Goal: Obtain resource: Download file/media

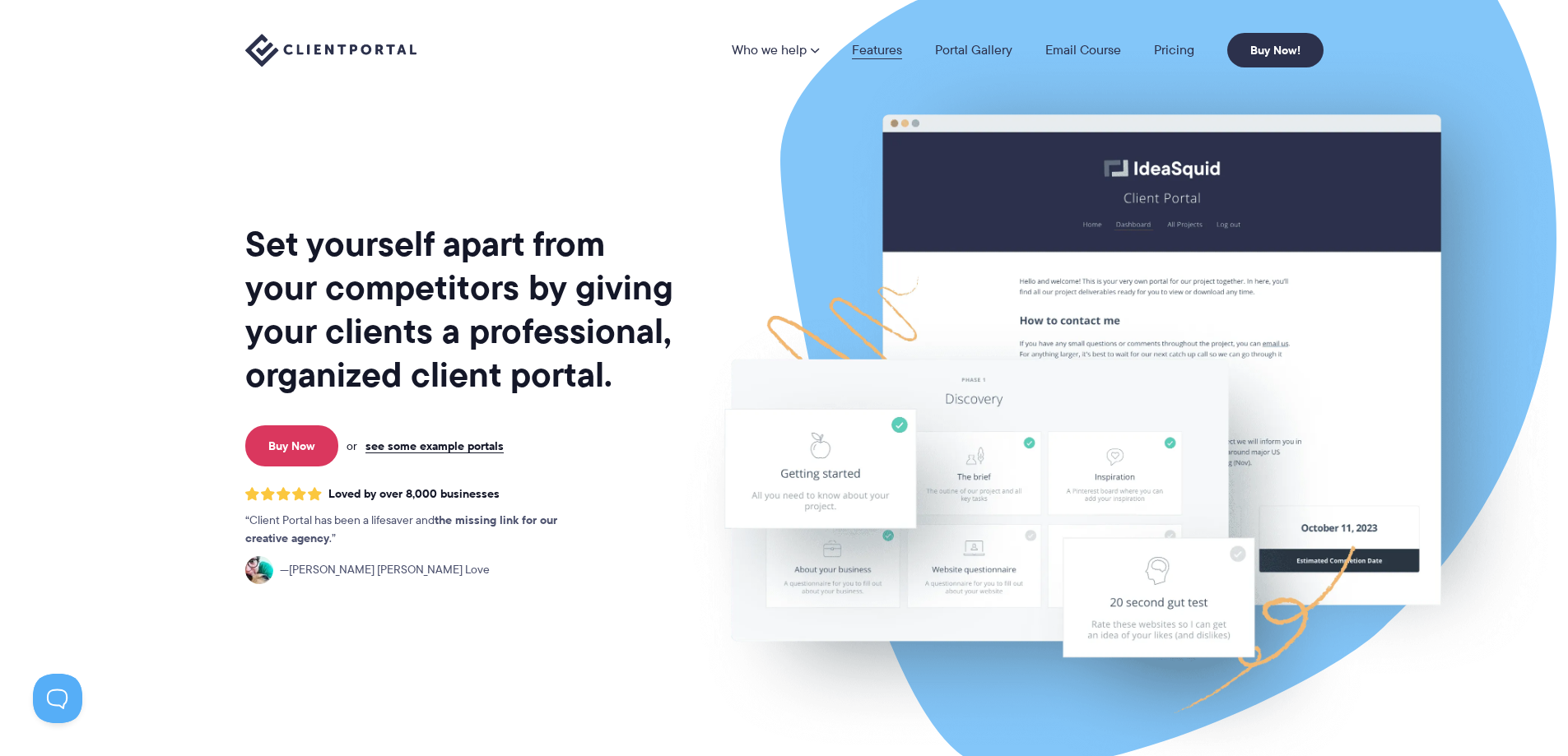
click at [878, 54] on link "Features" at bounding box center [876, 50] width 51 height 13
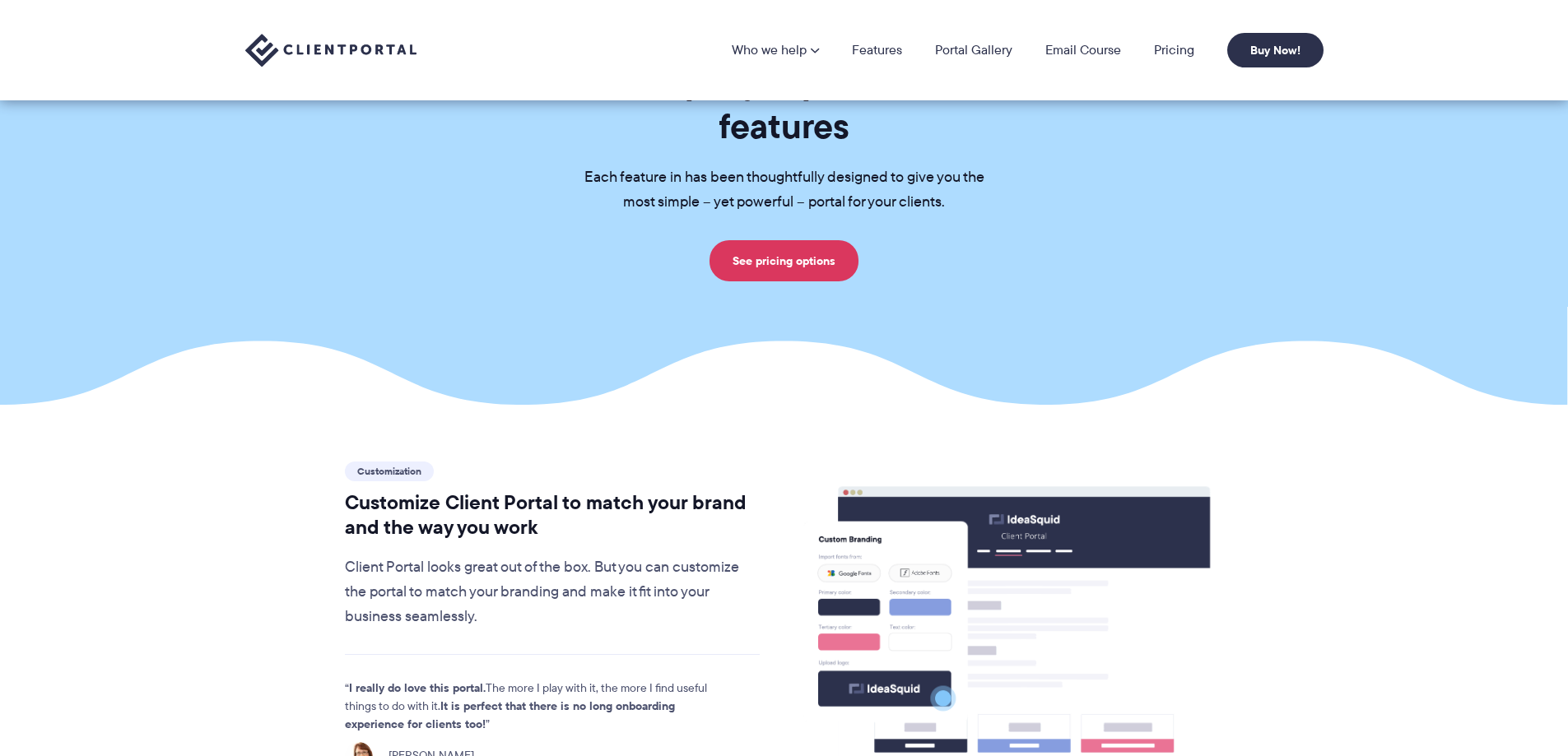
scroll to position [82, 0]
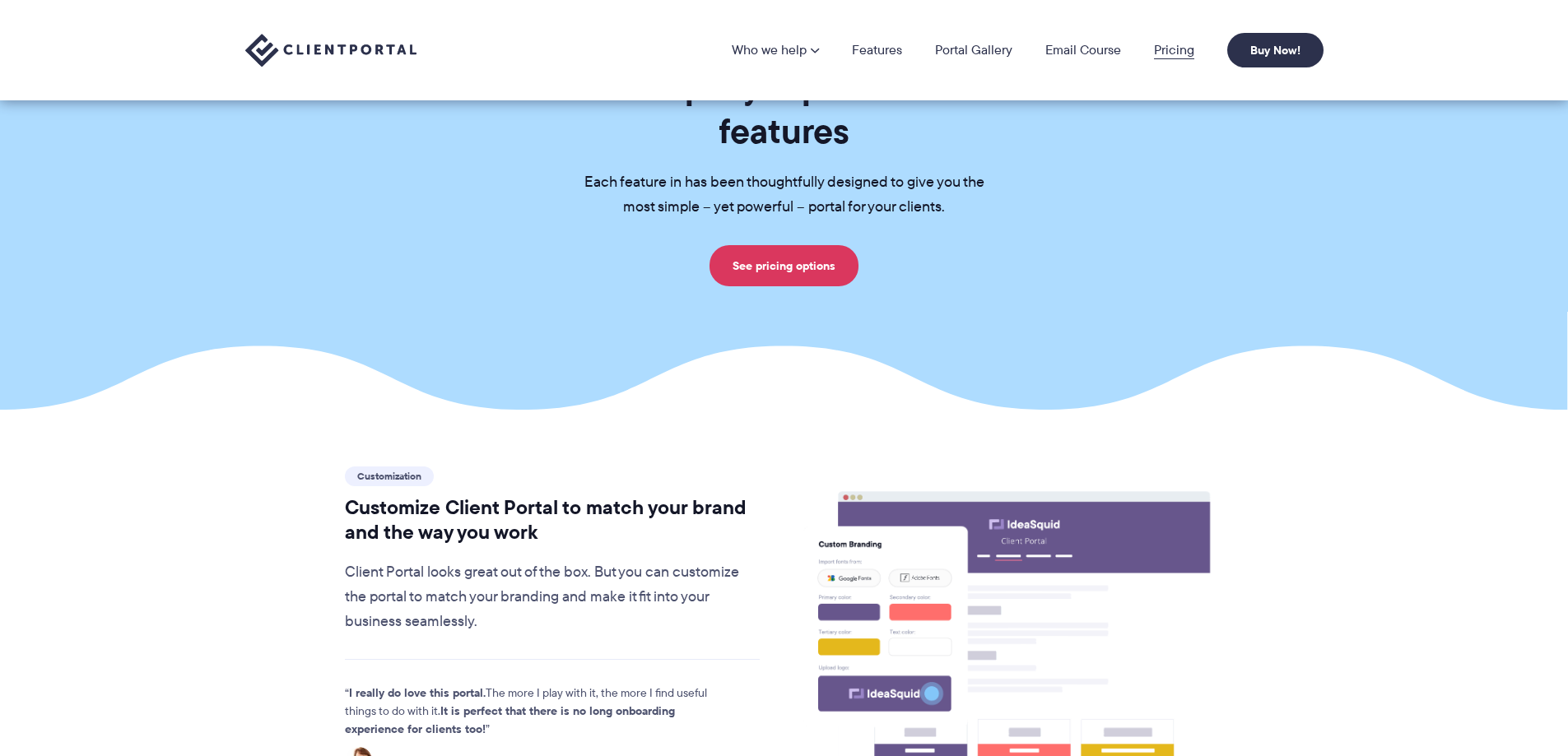
click at [1168, 48] on link "Pricing" at bounding box center [1174, 50] width 41 height 13
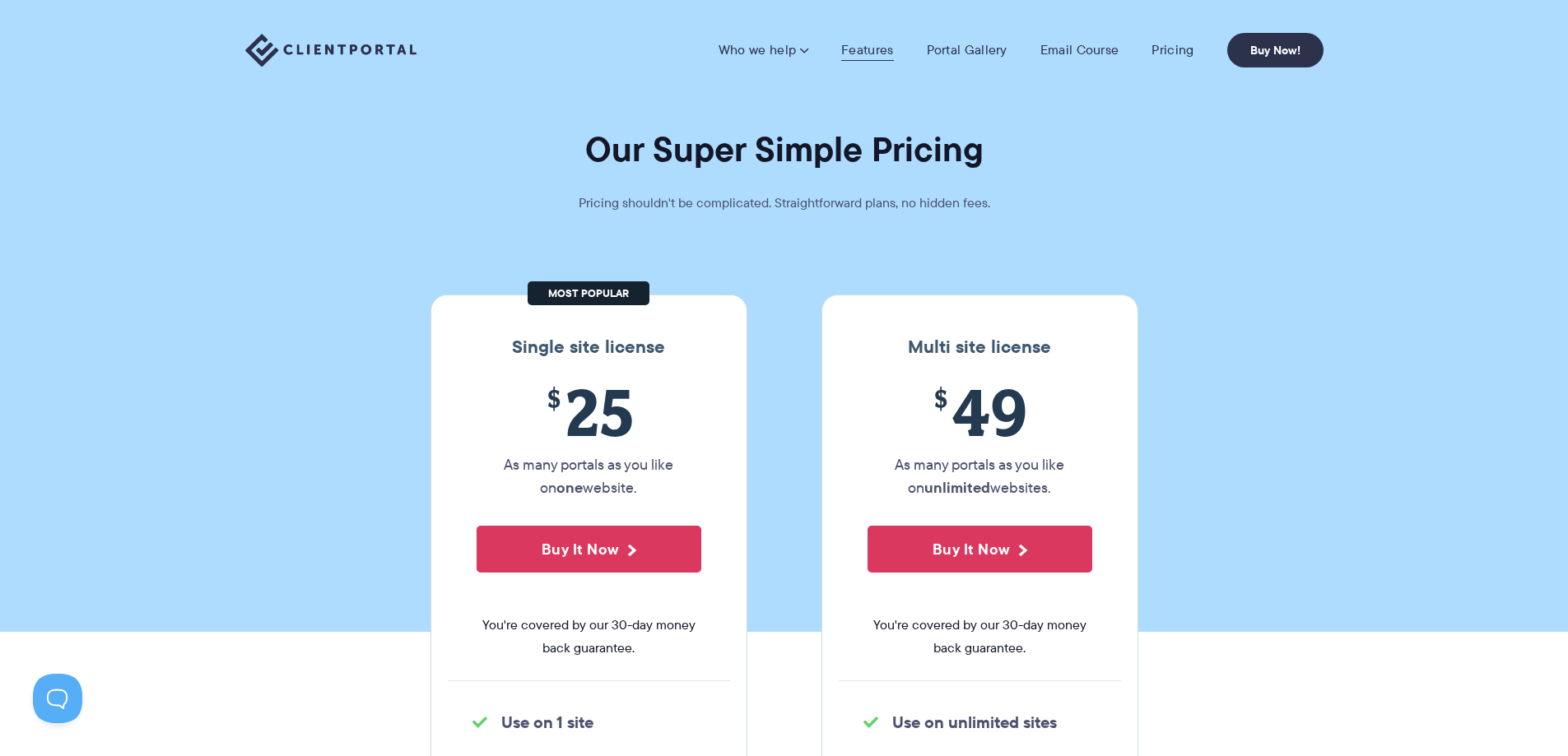
click at [874, 44] on link "Features" at bounding box center [866, 50] width 52 height 17
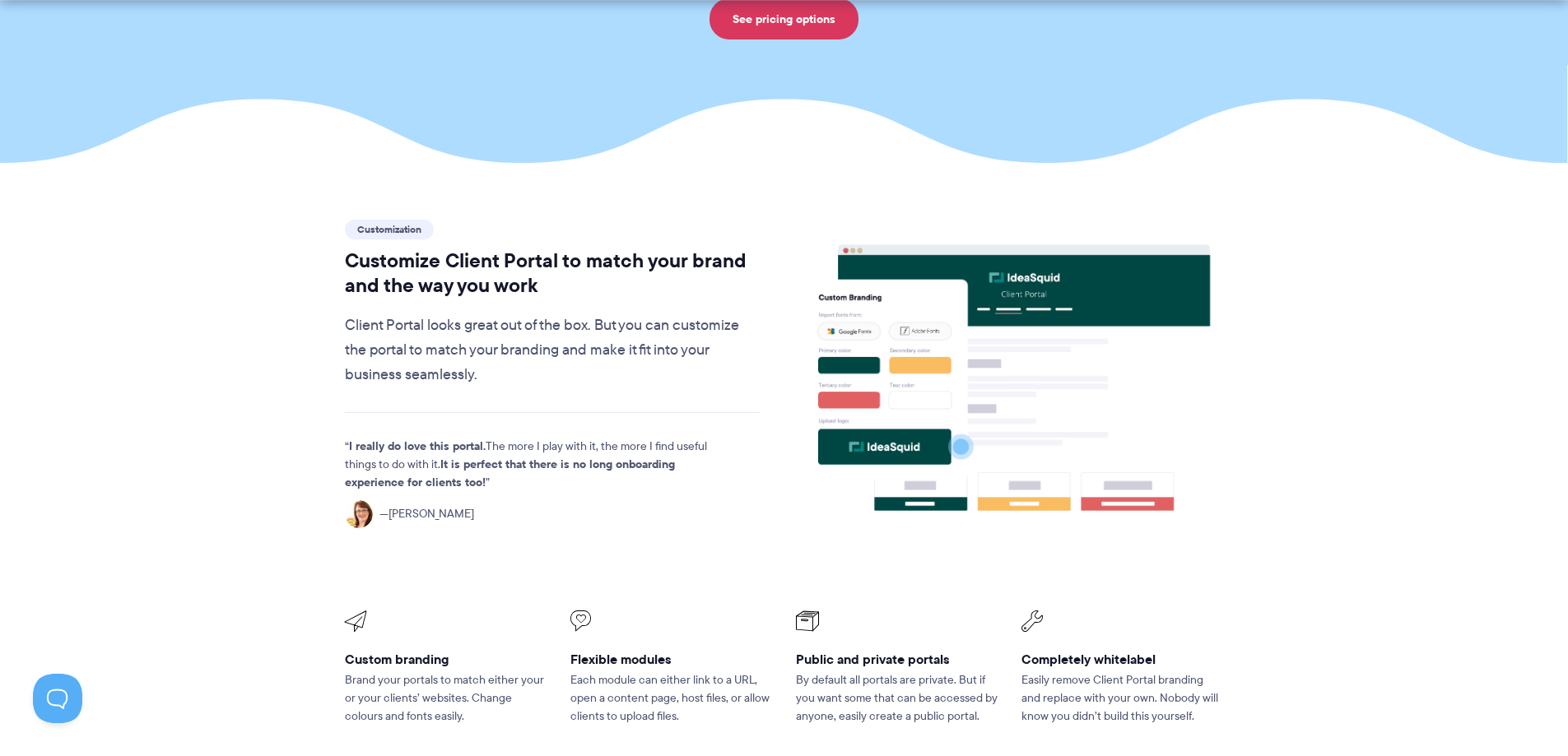
scroll to position [822, 0]
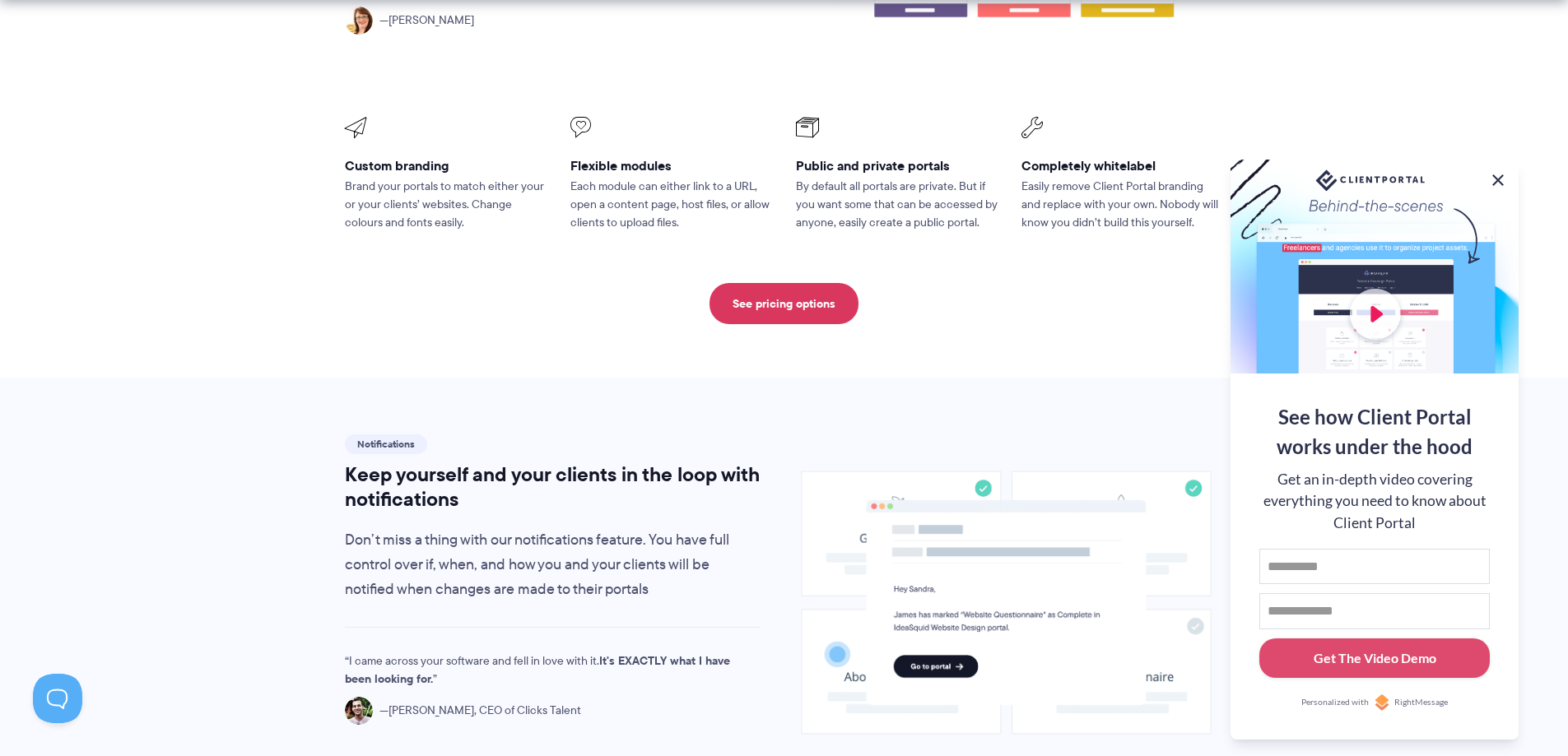
click at [1498, 173] on button at bounding box center [1498, 181] width 20 height 20
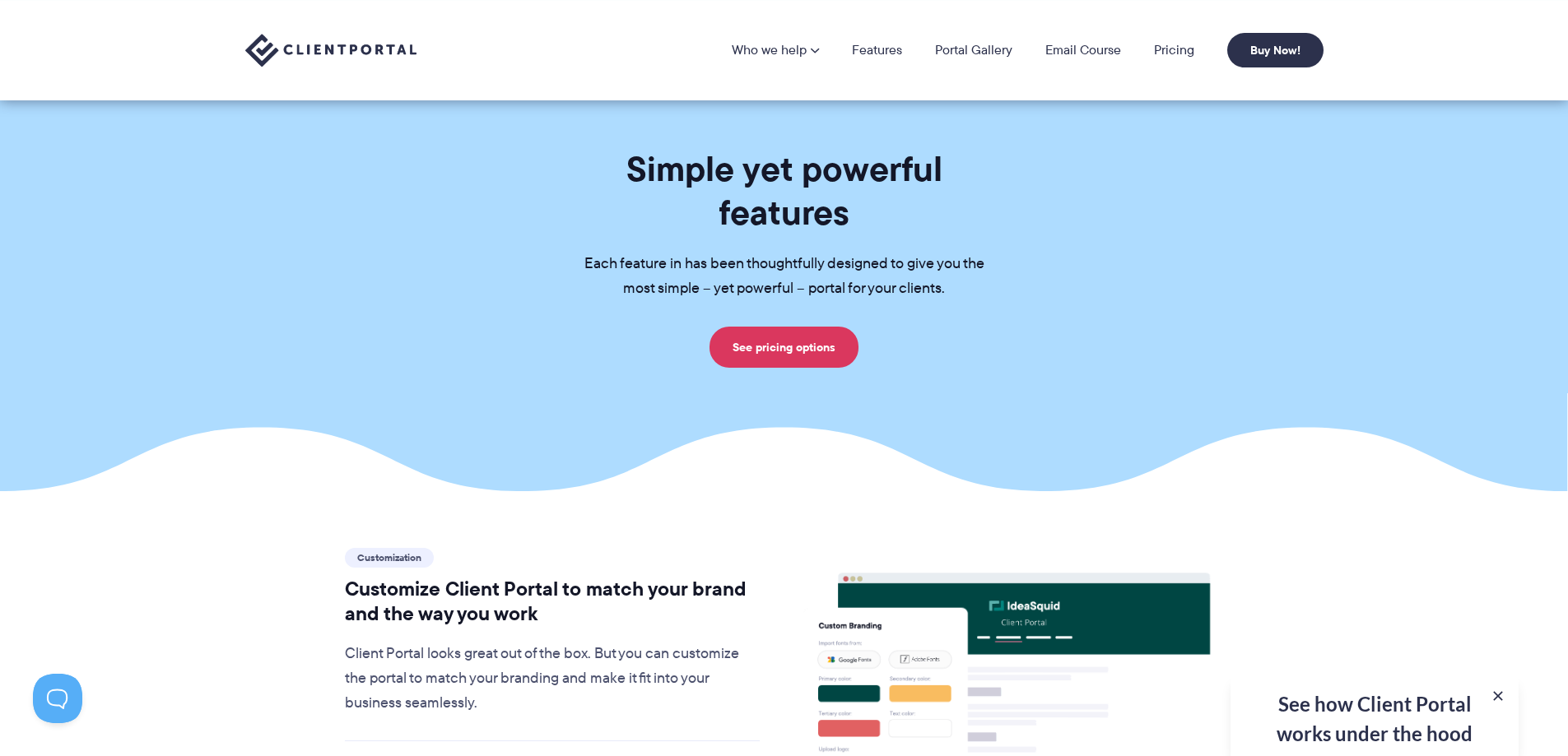
scroll to position [0, 0]
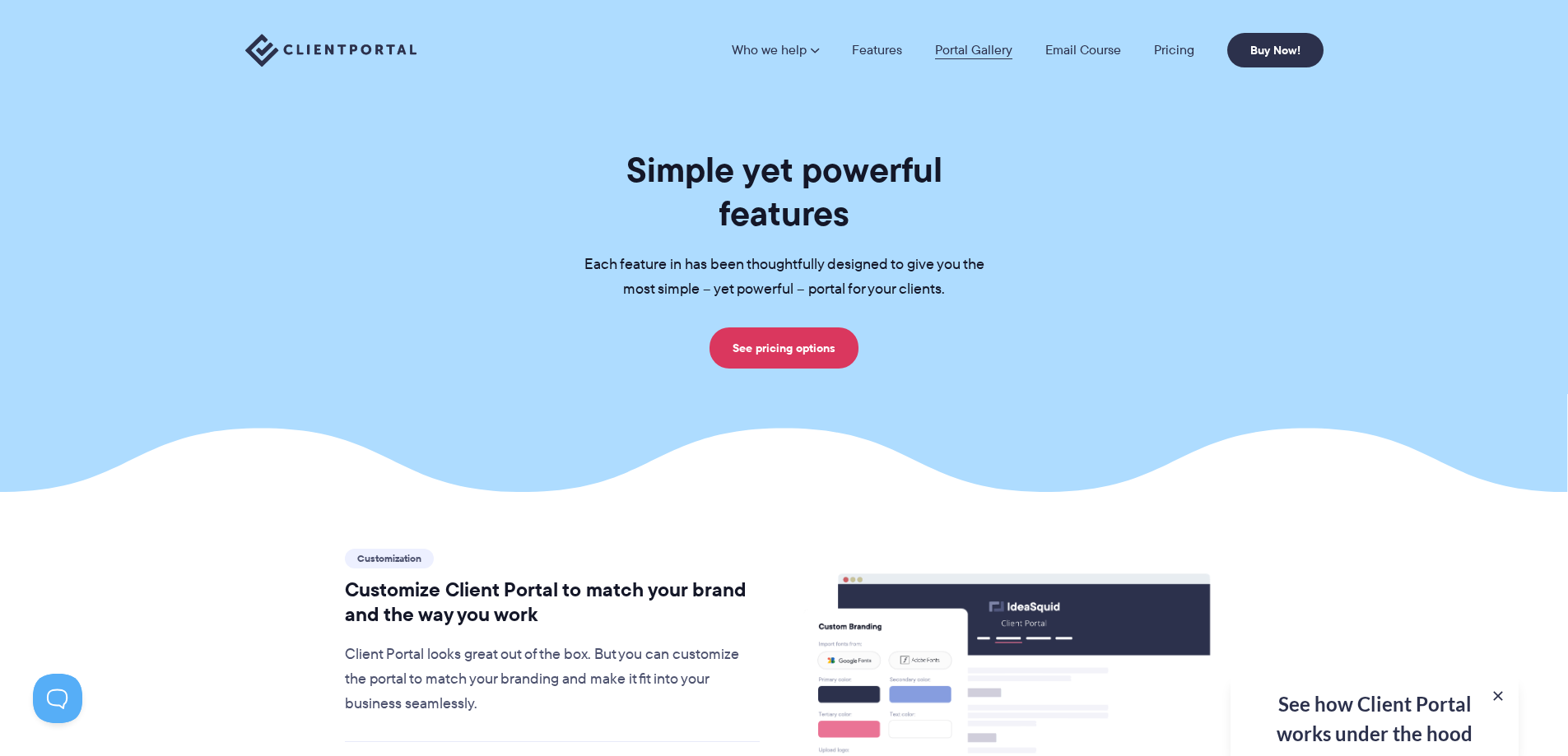
click at [990, 45] on link "Portal Gallery" at bounding box center [974, 50] width 77 height 13
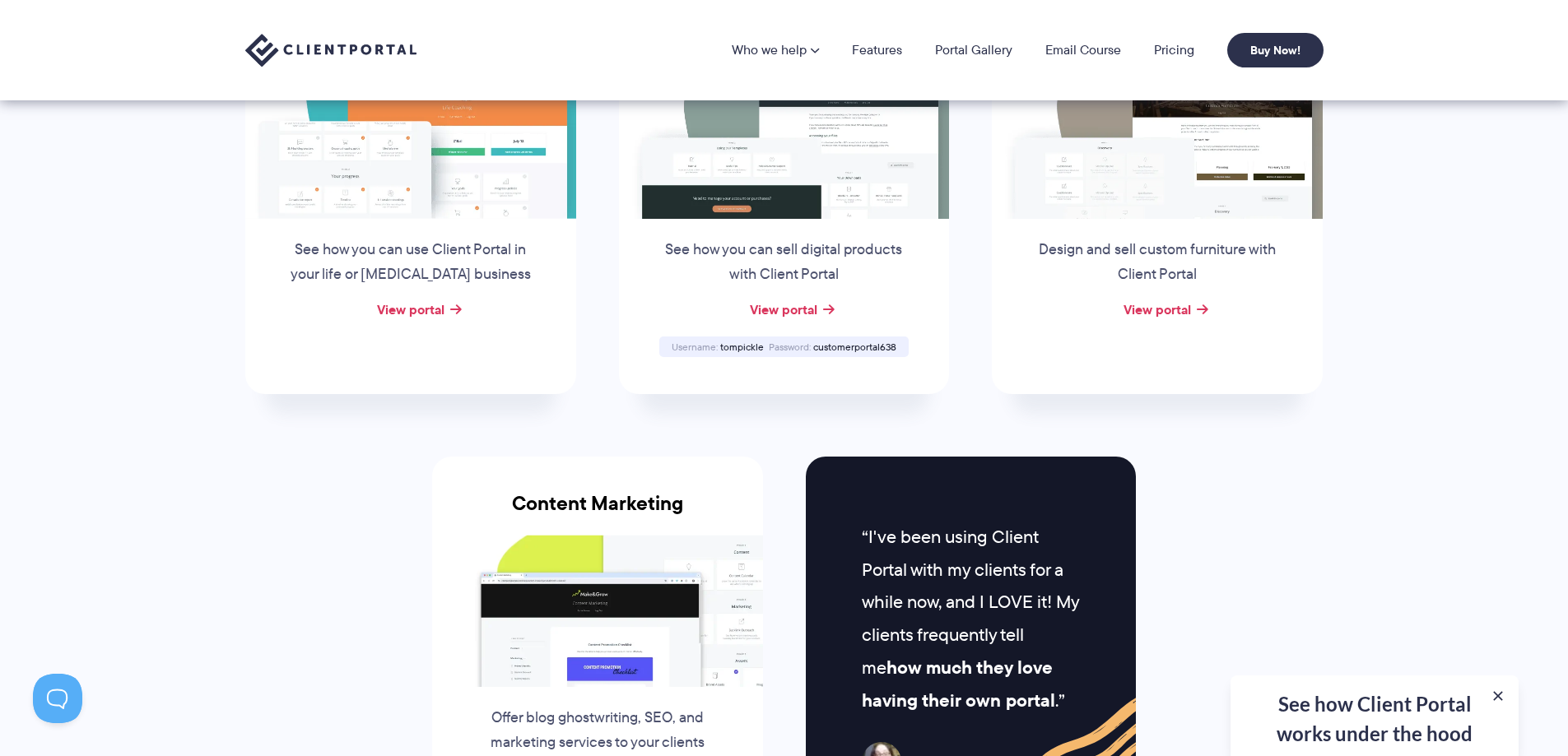
scroll to position [822, 0]
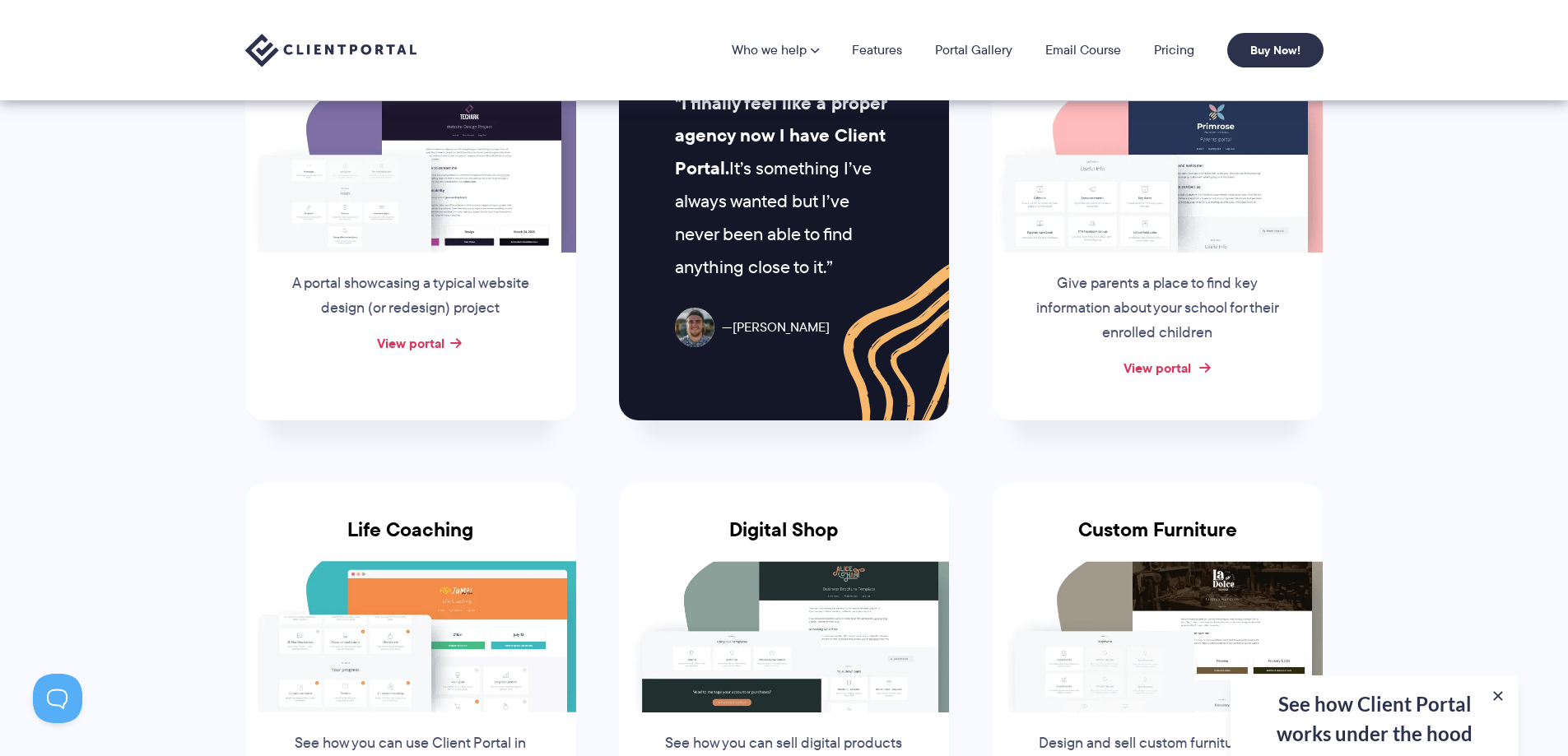
click at [1179, 365] on link "View portal" at bounding box center [1157, 368] width 67 height 20
click at [899, 48] on link "Features" at bounding box center [876, 50] width 51 height 13
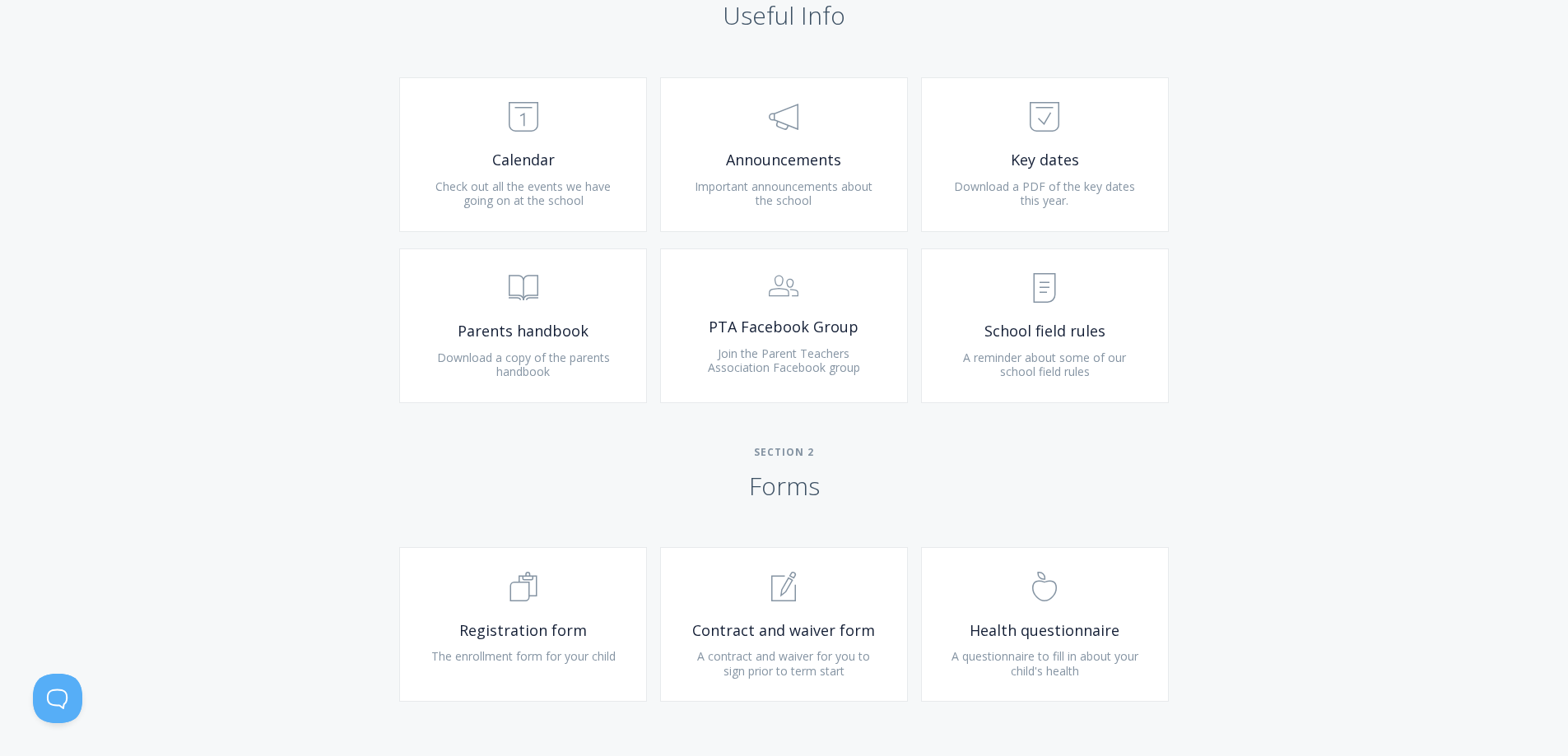
scroll to position [740, 0]
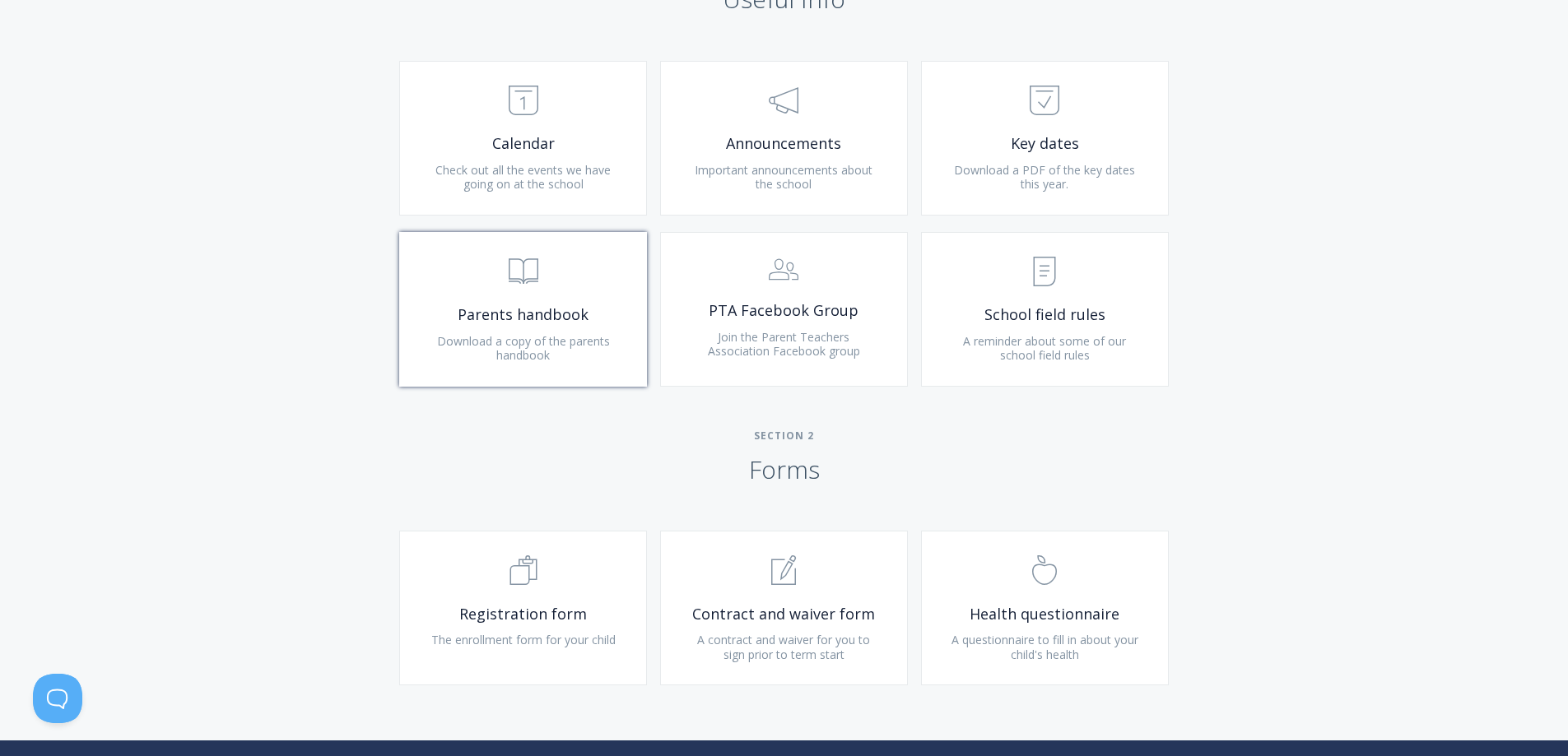
click at [510, 317] on span "Parents handbook" at bounding box center [523, 315] width 196 height 19
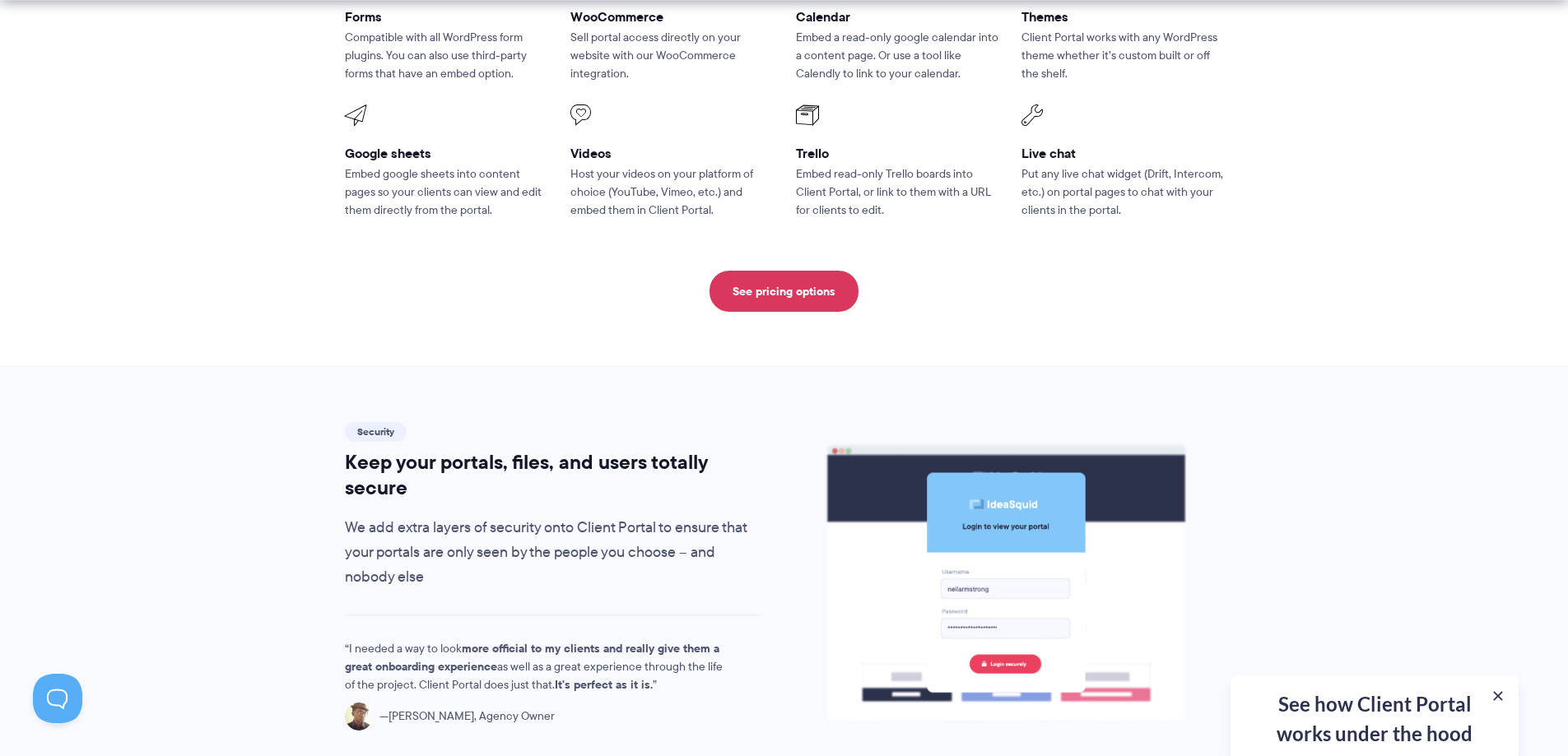
scroll to position [2386, 0]
click at [1383, 713] on div "See how Client Portal works under the hood Get an in-depth video covering every…" at bounding box center [1374, 715] width 288 height 80
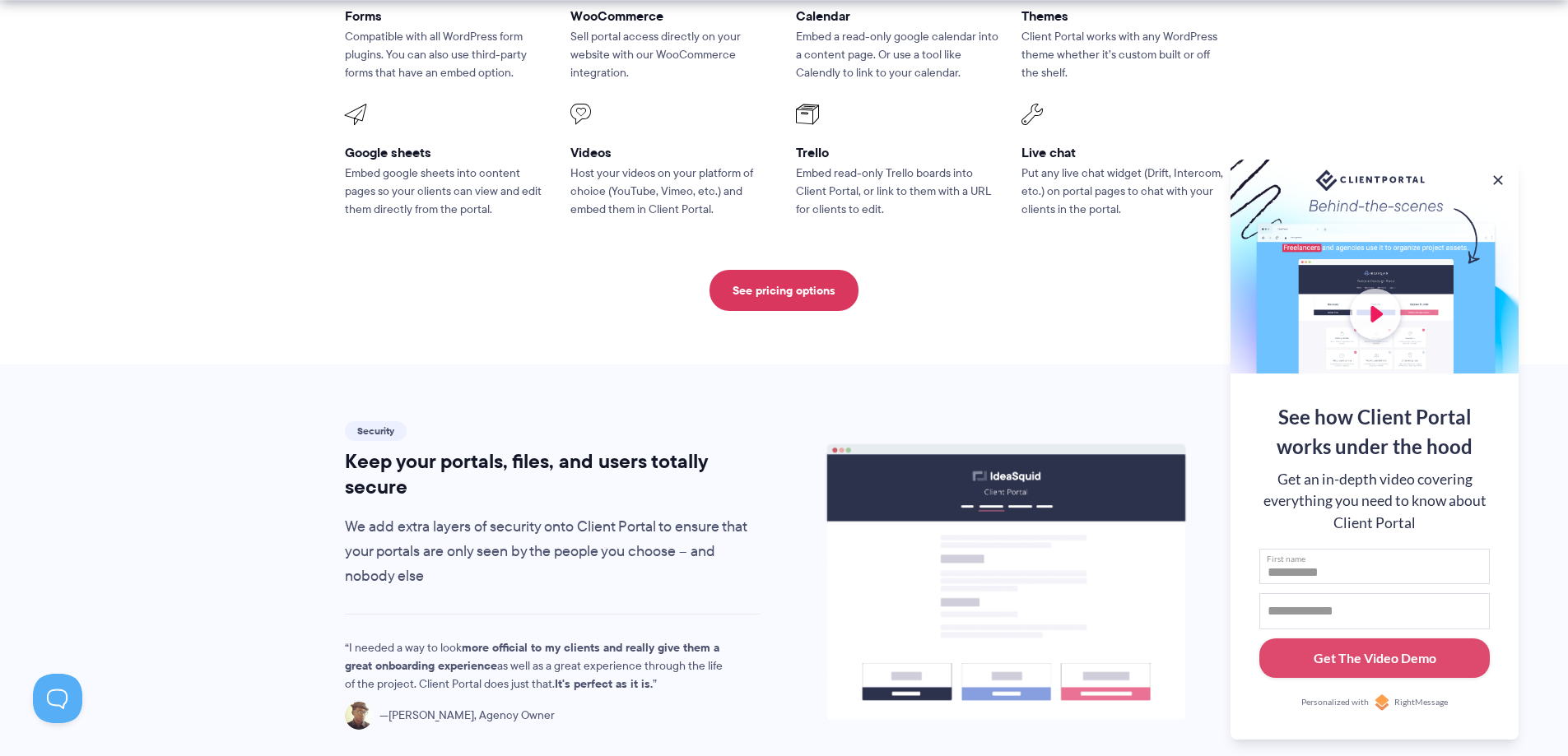
click at [1347, 568] on input "First name" at bounding box center [1374, 567] width 230 height 36
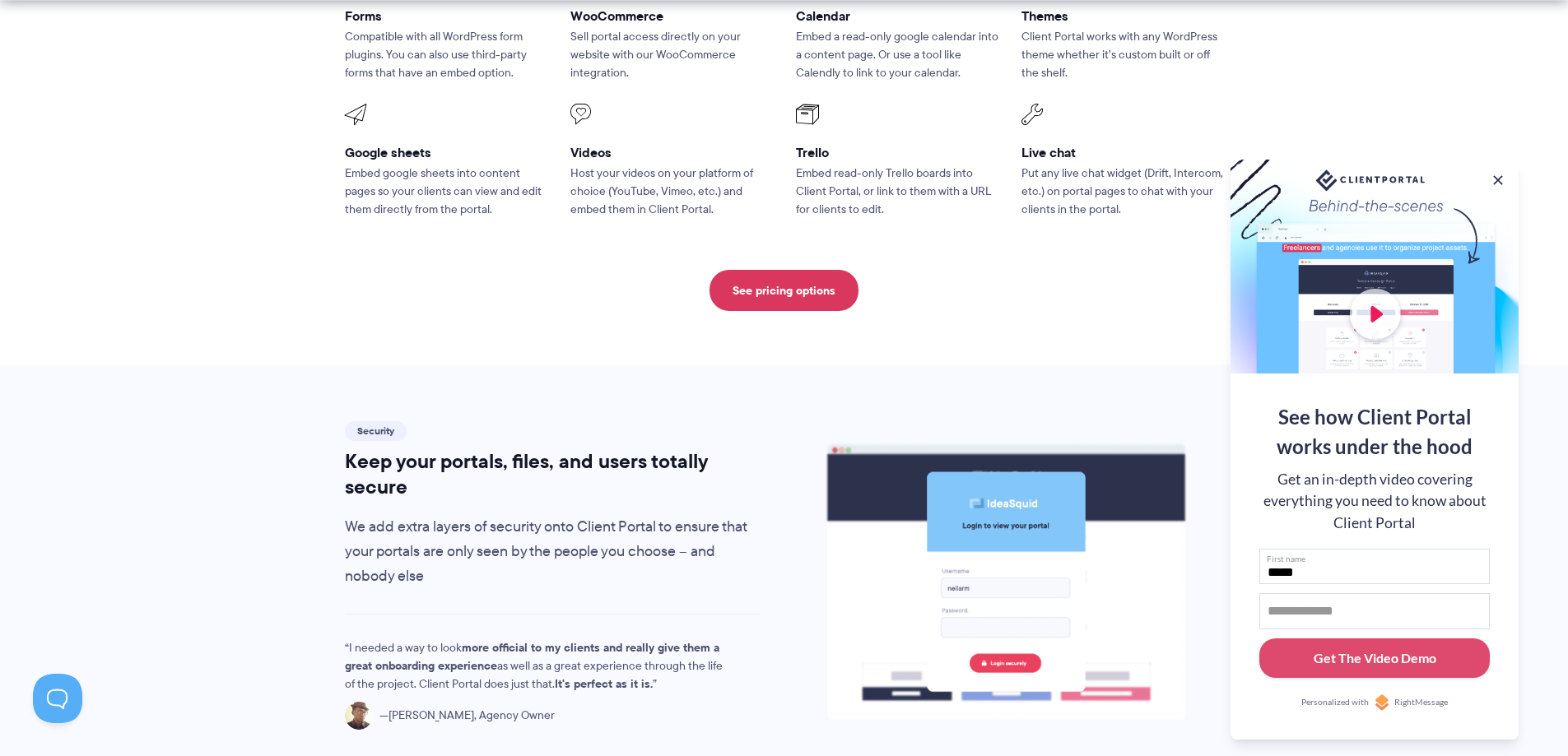
type input "*****"
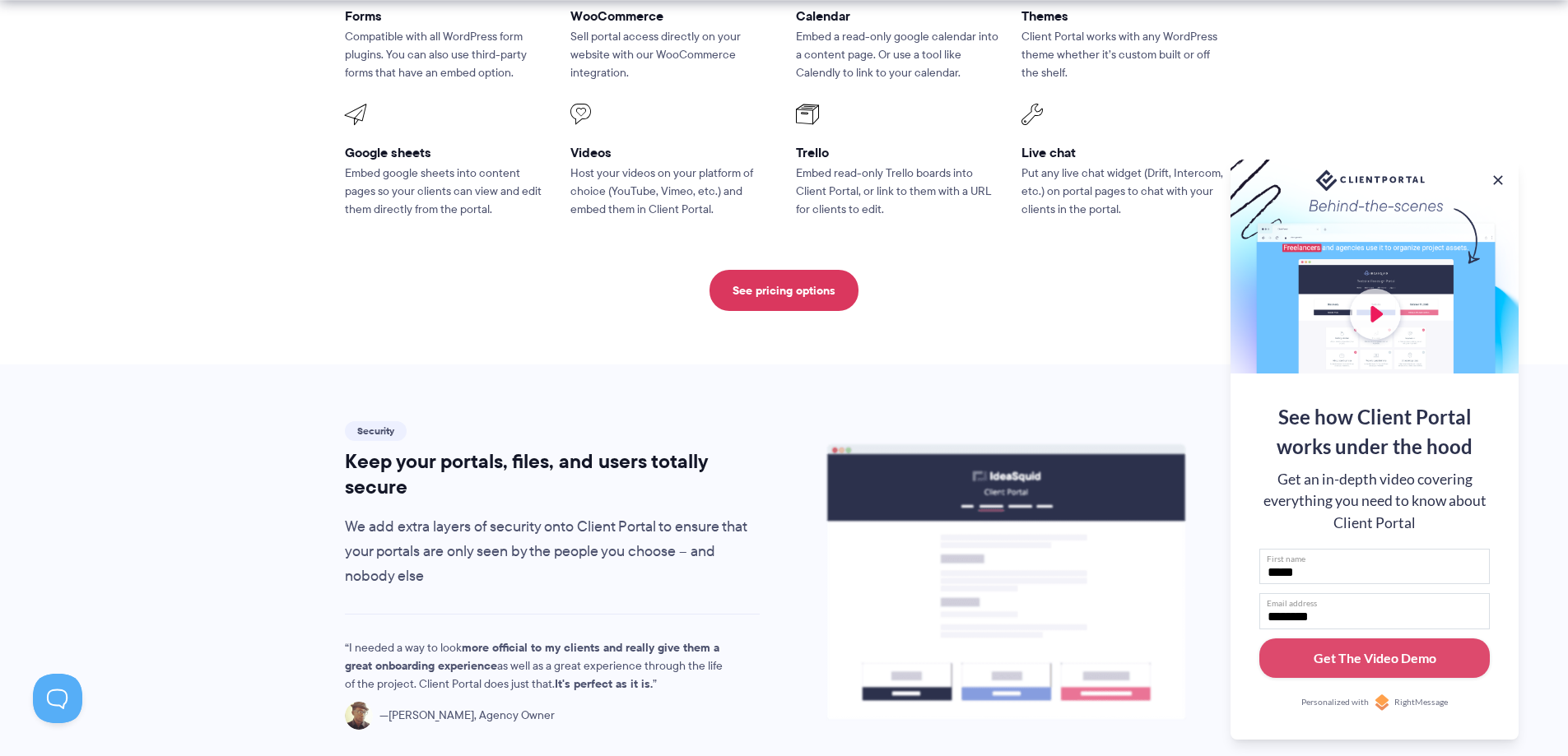
type input "**********"
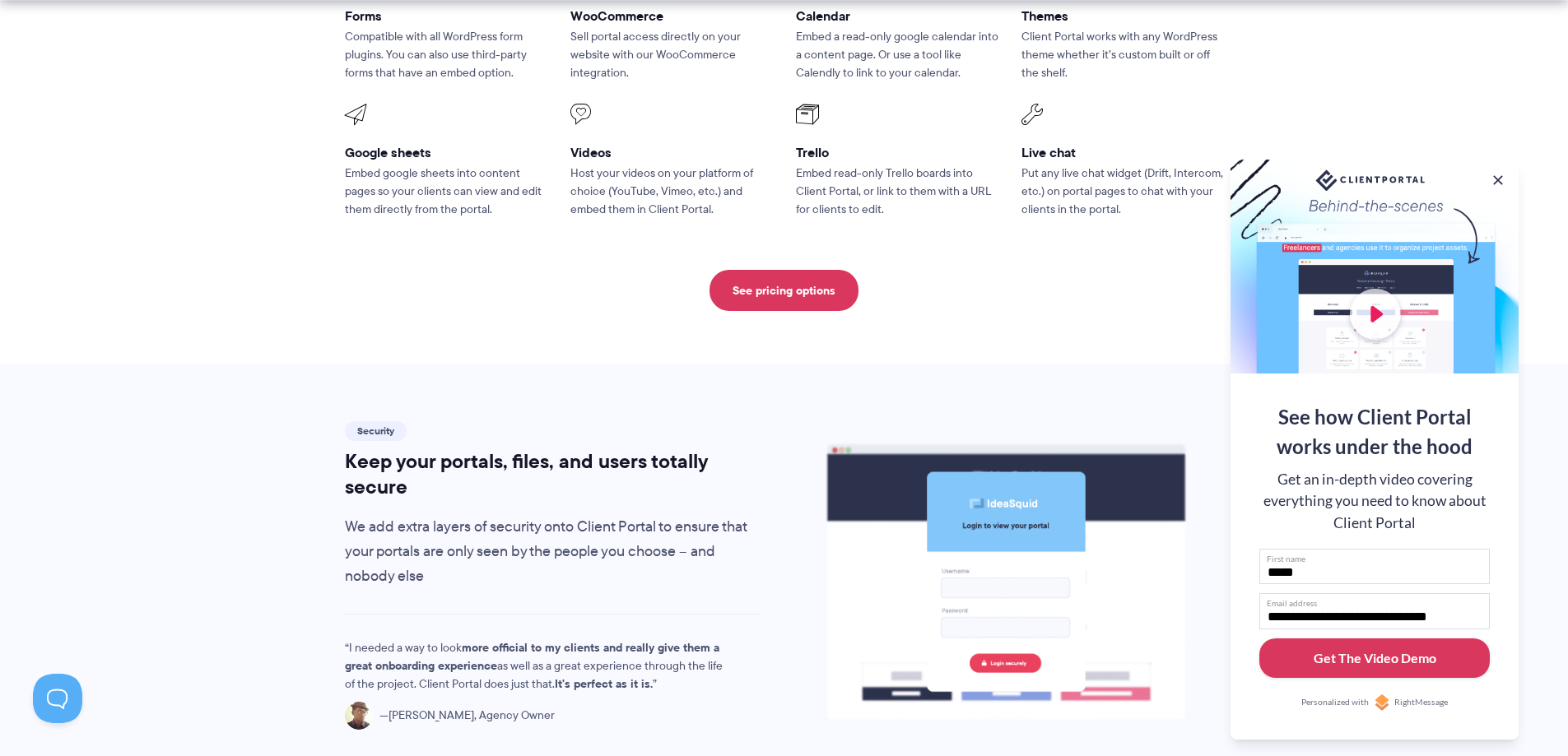
click at [1341, 648] on div "Get The Video Demo" at bounding box center [1374, 658] width 123 height 20
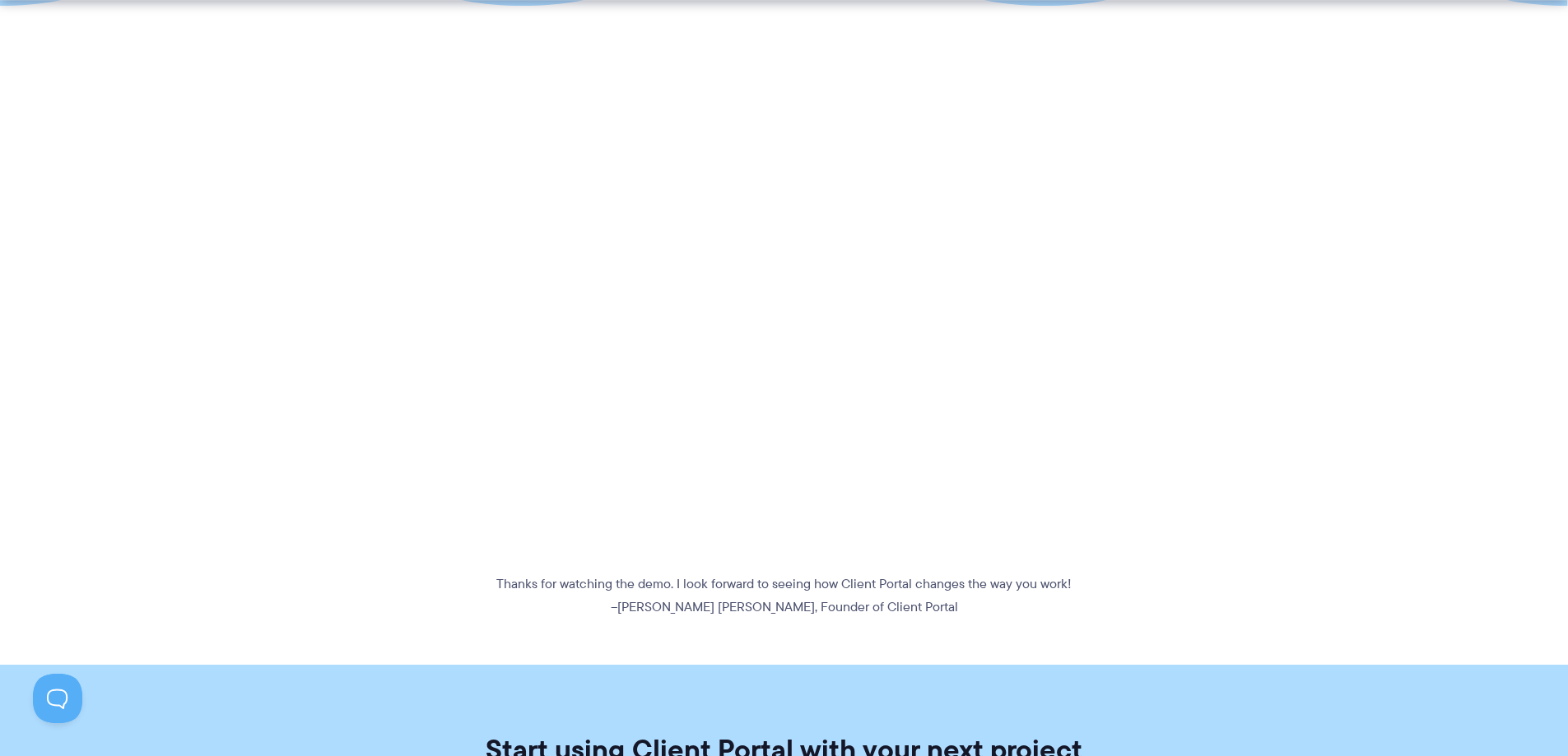
scroll to position [412, 0]
